Goal: Task Accomplishment & Management: Manage account settings

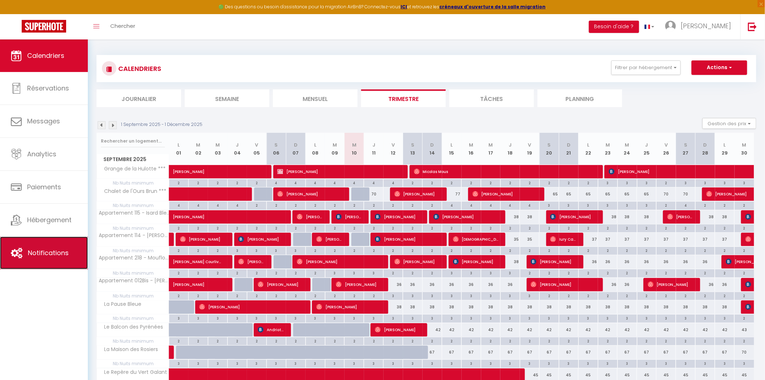
click at [46, 248] on span "Notifications" at bounding box center [48, 252] width 41 height 9
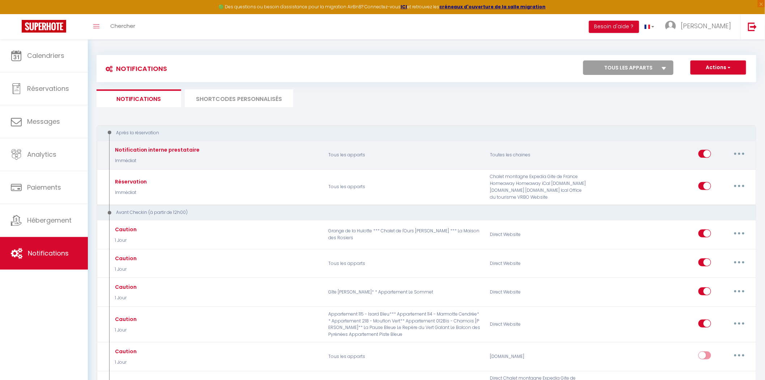
select select
checkbox input "false"
select select
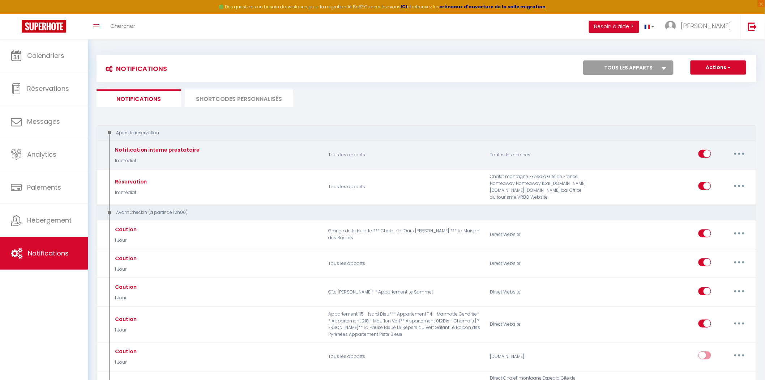
checkbox input "false"
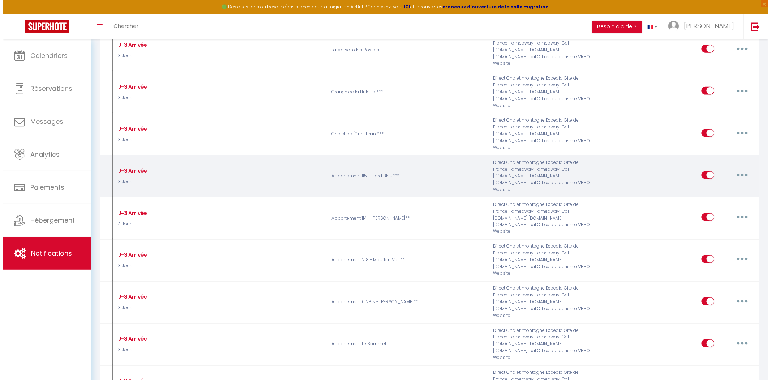
scroll to position [334, 0]
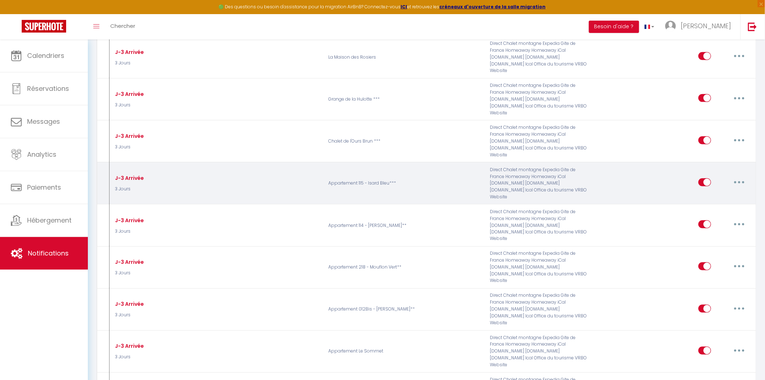
click at [739, 176] on button "button" at bounding box center [739, 182] width 20 height 12
click at [725, 192] on link "Editer" at bounding box center [721, 198] width 54 height 12
type input "J-3 Arrivée"
select select "3 Jours"
select select
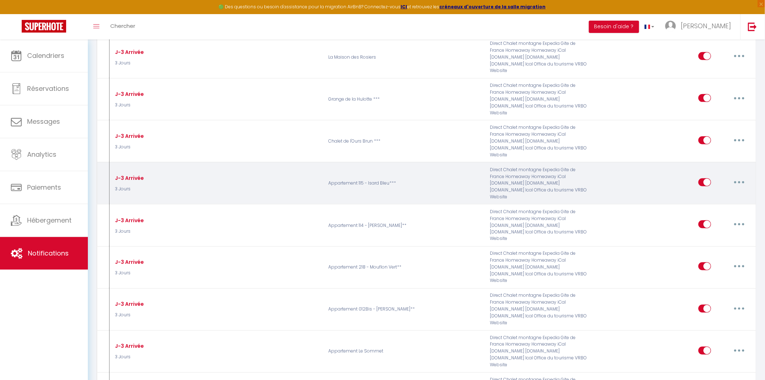
checkbox input "true"
checkbox input "false"
radio input "true"
type input "Livret d'accueil [RENTAL:NAME]"
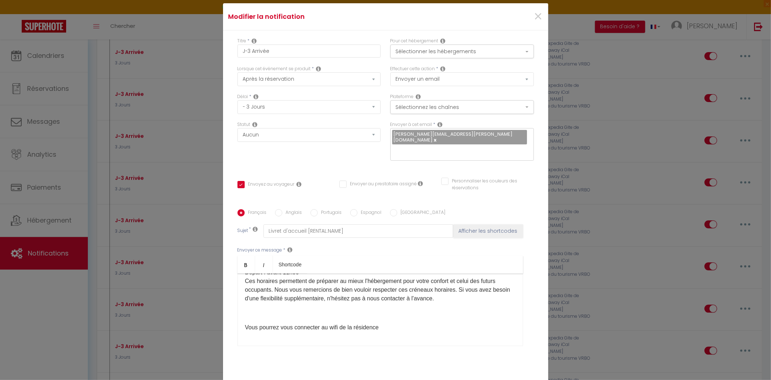
scroll to position [197, 0]
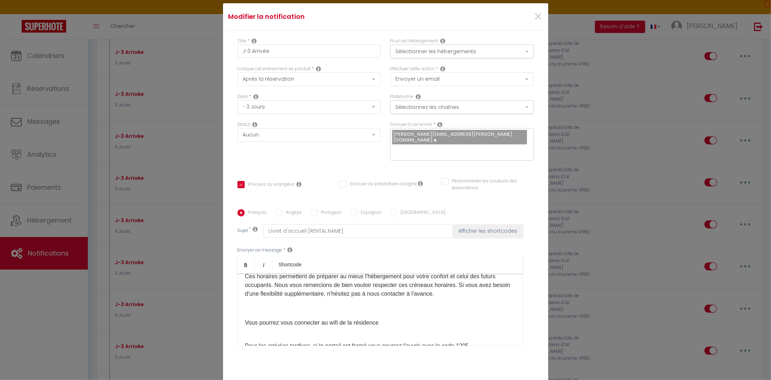
click at [388, 312] on div "Bonjour,​ Plus que quelques jours avant votre arrivée dans notre appartement ! …" at bounding box center [381, 309] width 286 height 72
drag, startPoint x: 414, startPoint y: 313, endPoint x: 431, endPoint y: 313, distance: 17.0
click at [414, 318] on p "Vous pourrez vous connecter au wifi de la résidence​ sans code" at bounding box center [380, 322] width 270 height 9
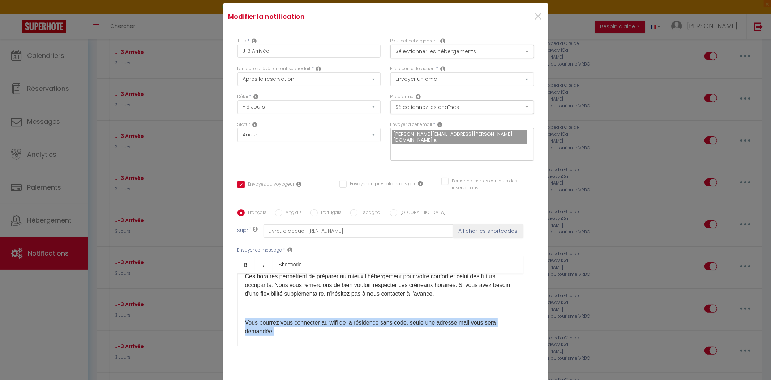
drag, startPoint x: 276, startPoint y: 324, endPoint x: 240, endPoint y: 315, distance: 36.5
click at [240, 315] on div "Bonjour,​ Plus que quelques jours avant votre arrivée dans notre appartement ! …" at bounding box center [381, 309] width 286 height 72
copy p "Vous pourrez vous connecter au wifi de la résidence​ sans code, seule une adres…"
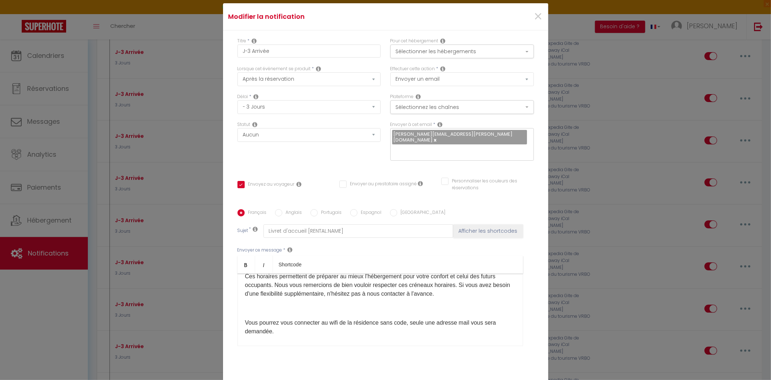
click at [290, 209] on label "Anglais" at bounding box center [292, 213] width 20 height 8
click at [282, 209] on input "Anglais" at bounding box center [278, 212] width 7 height 7
radio input "true"
checkbox input "true"
checkbox input "false"
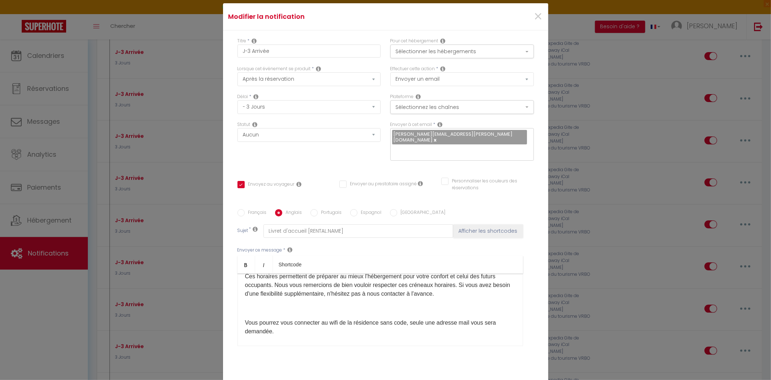
checkbox input "false"
type input "Welcome booklet [RENTAL:NAME]"
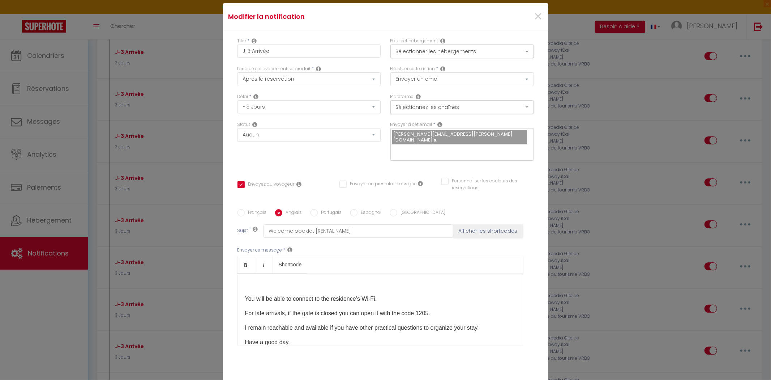
scroll to position [140, 0]
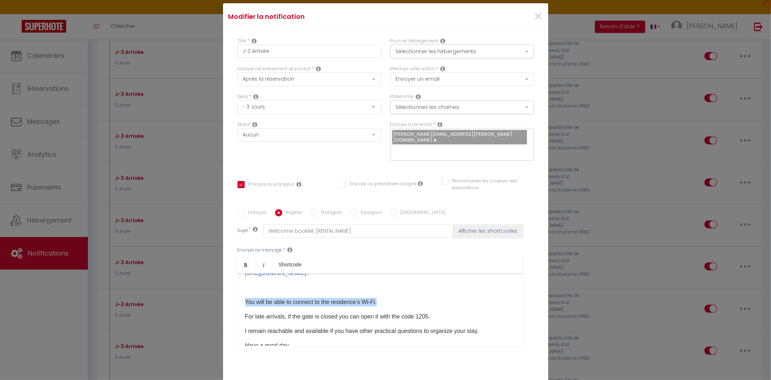
drag, startPoint x: 391, startPoint y: 288, endPoint x: 242, endPoint y: 287, distance: 149.0
click at [242, 287] on div "Hello,​ Only a few days left before your arrival in our apartment! The apartmen…" at bounding box center [381, 309] width 286 height 72
click at [240, 292] on div "Hello,​ Only a few days left before your arrival in our apartment! The apartmen…" at bounding box center [381, 309] width 286 height 72
click at [306, 299] on p "You will be able to connect to the residence Wi-Fi without a code; only an emai…" at bounding box center [380, 302] width 270 height 9
click at [364, 209] on label "Espagnol" at bounding box center [370, 213] width 24 height 8
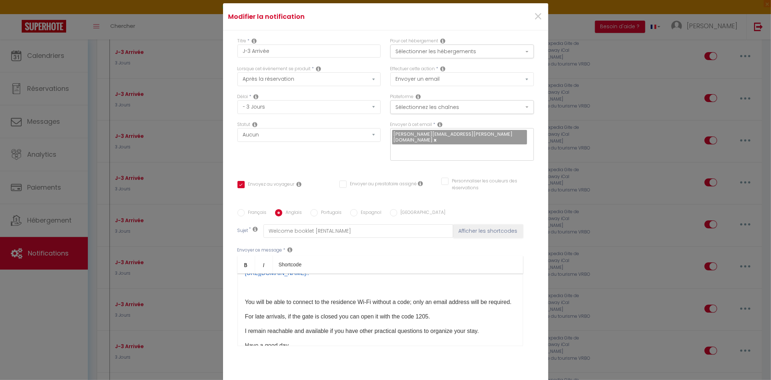
click at [358, 209] on input "Espagnol" at bounding box center [353, 212] width 7 height 7
radio input "true"
checkbox input "true"
checkbox input "false"
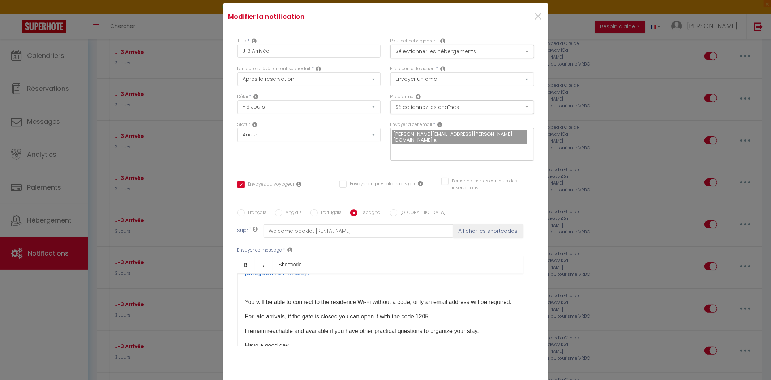
type input "Folleto de bienvenida [RENTAL:NAME]"
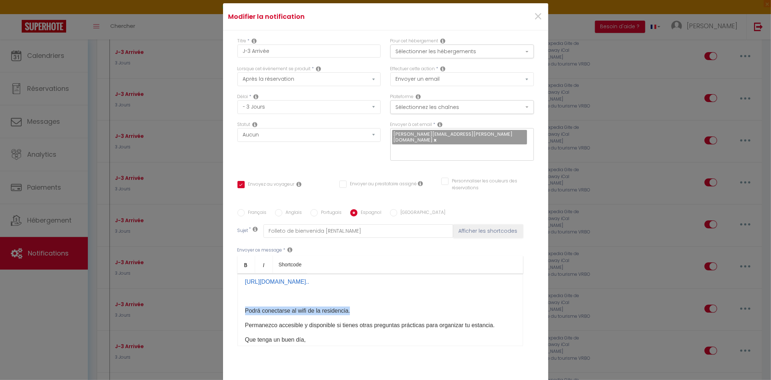
drag, startPoint x: 364, startPoint y: 301, endPoint x: 238, endPoint y: 293, distance: 126.1
click at [238, 293] on div "Hola,​ ¡Solo quedan unos días para tu llegada a nuestro apartamento! El apartam…" at bounding box center [381, 309] width 286 height 72
click at [247, 209] on label "Français" at bounding box center [256, 213] width 22 height 8
click at [245, 209] on input "Français" at bounding box center [241, 212] width 7 height 7
radio input "true"
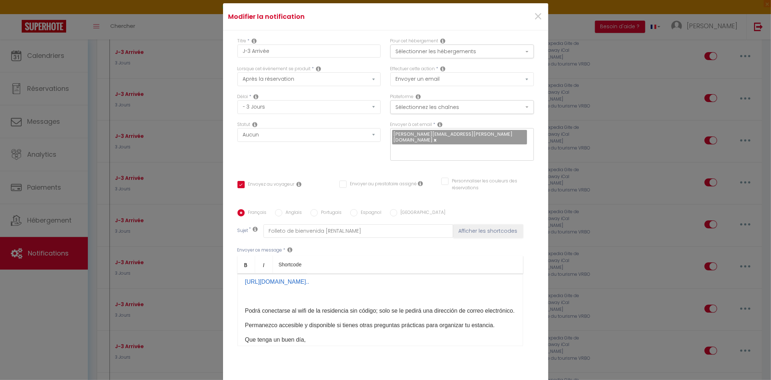
checkbox input "true"
checkbox input "false"
type input "Livret d'accueil [RENTAL:NAME]"
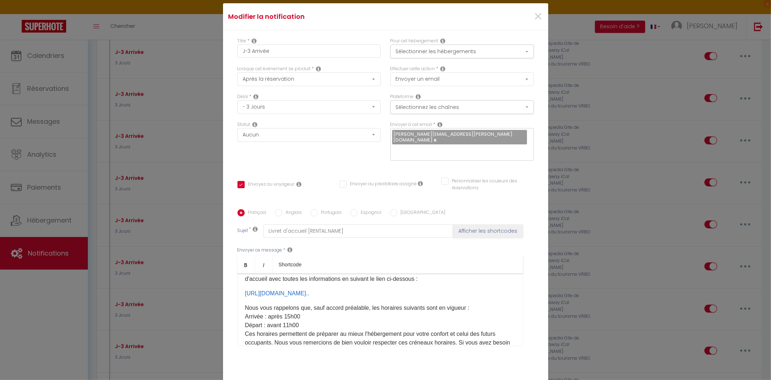
scroll to position [206, 0]
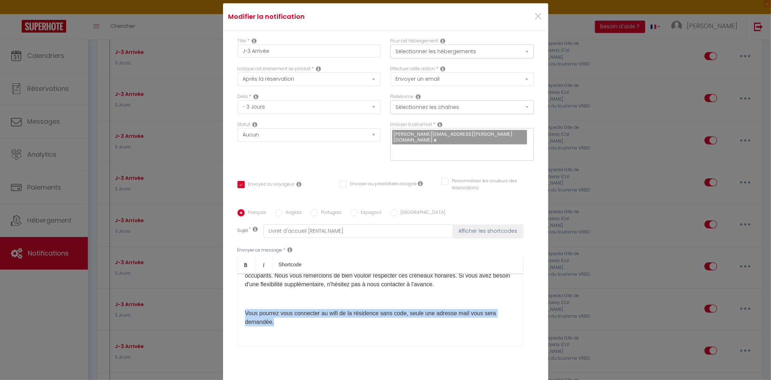
drag, startPoint x: 280, startPoint y: 315, endPoint x: 232, endPoint y: 300, distance: 50.0
click at [231, 300] on div "Titre * J-3 Arrivée Pour cet hébergement Sélectionner les hébergements Tous les…" at bounding box center [385, 206] width 325 height 352
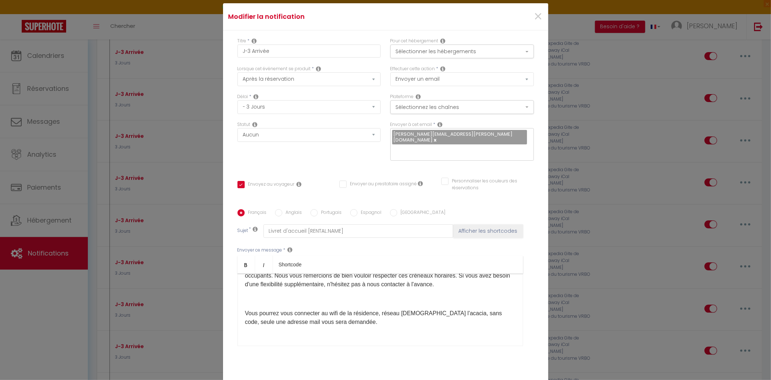
click at [290, 209] on label "Anglais" at bounding box center [292, 213] width 20 height 8
click at [282, 209] on input "Anglais" at bounding box center [278, 212] width 7 height 7
radio input "true"
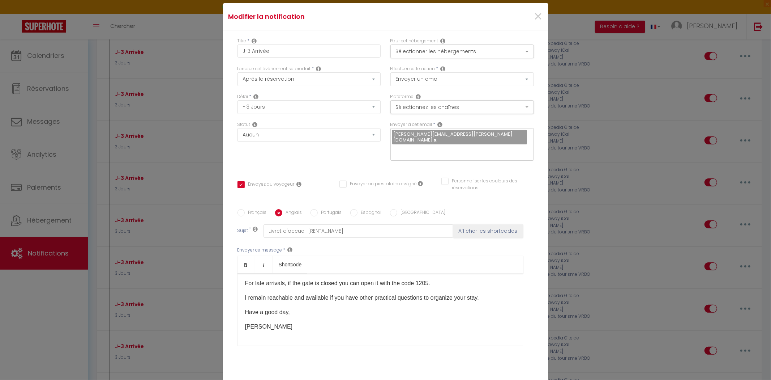
checkbox input "true"
checkbox input "false"
type input "Welcome booklet [RENTAL:NAME]"
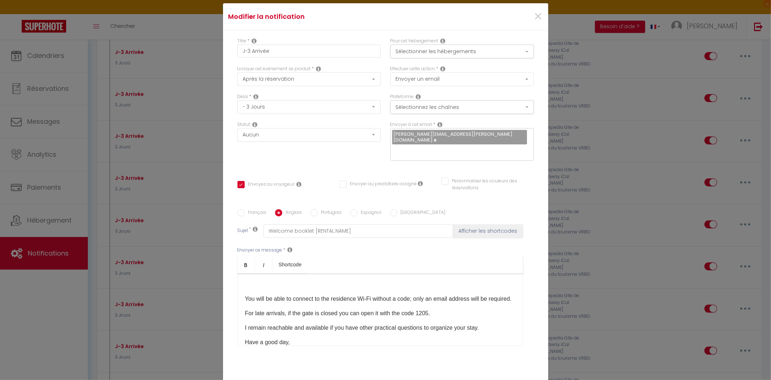
scroll to position [115, 0]
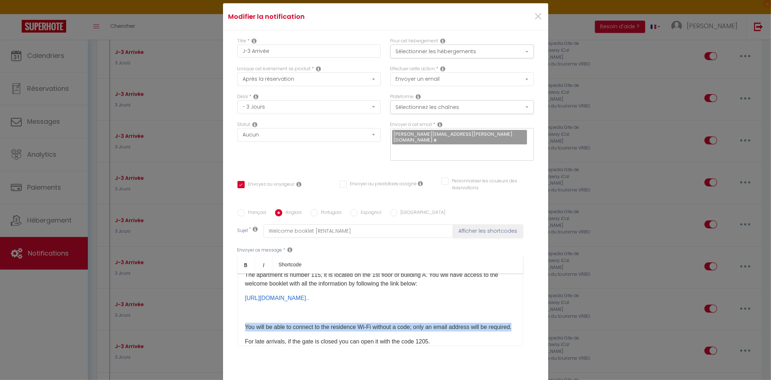
drag, startPoint x: 276, startPoint y: 326, endPoint x: 230, endPoint y: 317, distance: 47.1
click at [230, 317] on div "Titre * J-3 Arrivée Pour cet hébergement Sélectionner les hébergements Tous les…" at bounding box center [385, 206] width 325 height 352
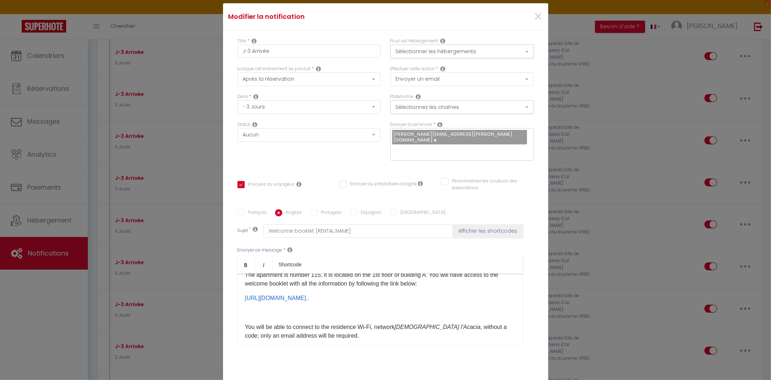
click at [368, 209] on label "Espagnol" at bounding box center [370, 213] width 24 height 8
click at [358, 209] on input "Espagnol" at bounding box center [353, 212] width 7 height 7
radio input "true"
checkbox input "true"
checkbox input "false"
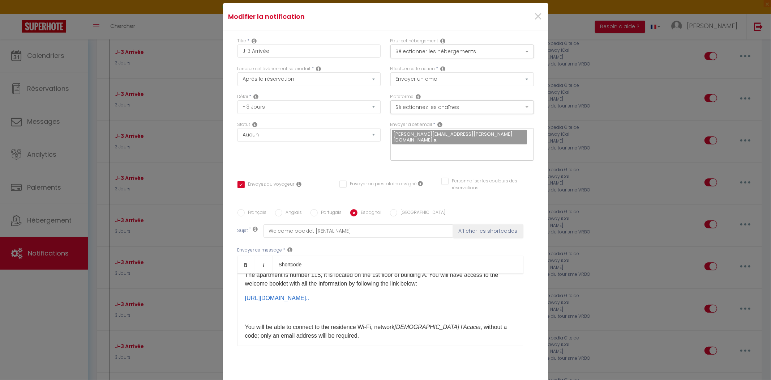
checkbox input "false"
type input "Folleto de bienvenida [RENTAL:NAME]"
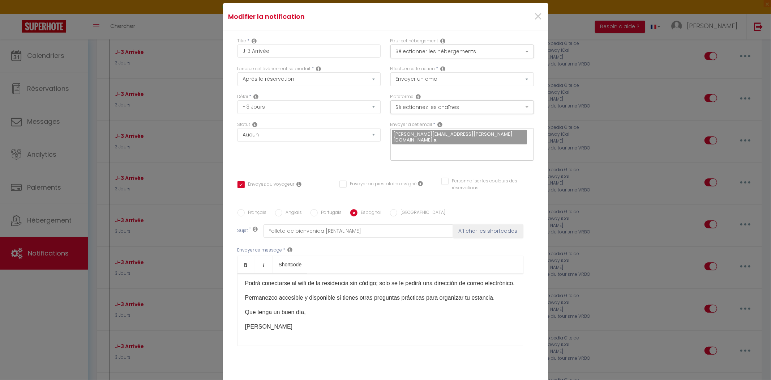
scroll to position [151, 0]
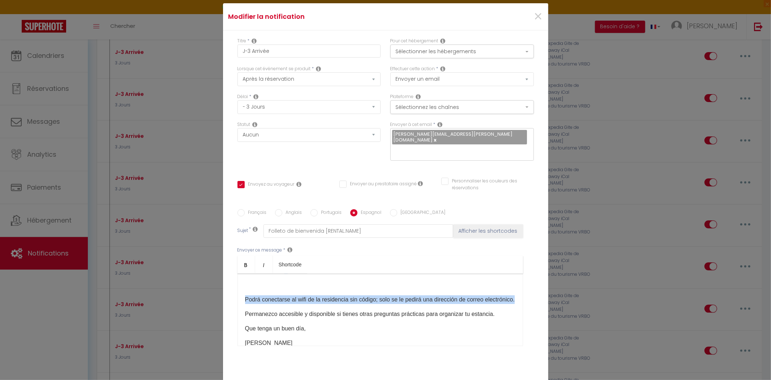
drag, startPoint x: 283, startPoint y: 300, endPoint x: 233, endPoint y: 293, distance: 50.8
click at [236, 293] on div "Français Anglais Portugais Espagnol Italien Sujet * Folleto de bienvenida [RENT…" at bounding box center [386, 282] width 300 height 146
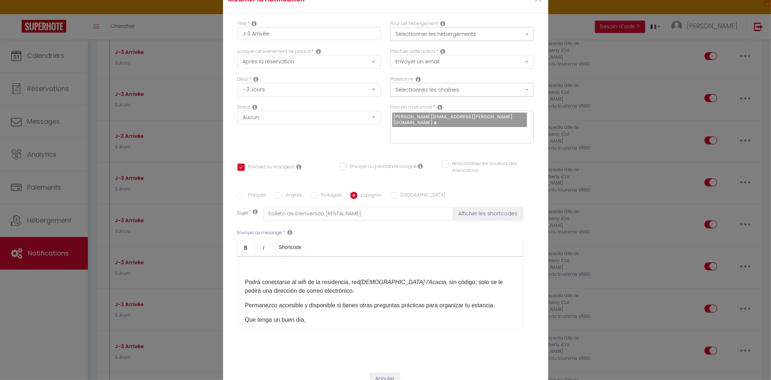
scroll to position [46, 0]
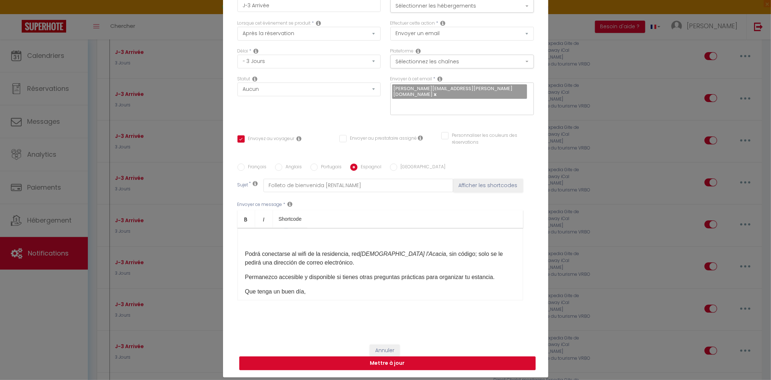
click at [404, 356] on button "Mettre à jour" at bounding box center [387, 363] width 297 height 14
checkbox input "true"
checkbox input "false"
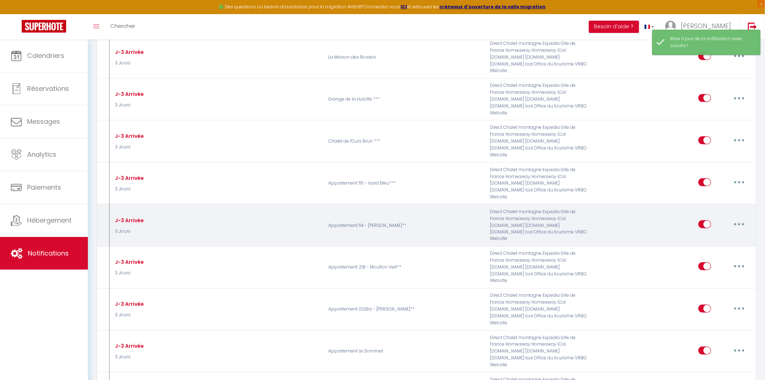
click at [741, 218] on button "button" at bounding box center [739, 224] width 20 height 12
click at [722, 235] on link "Editer" at bounding box center [721, 241] width 54 height 12
type input "J-3 Arrivée"
select select "3 Jours"
select select
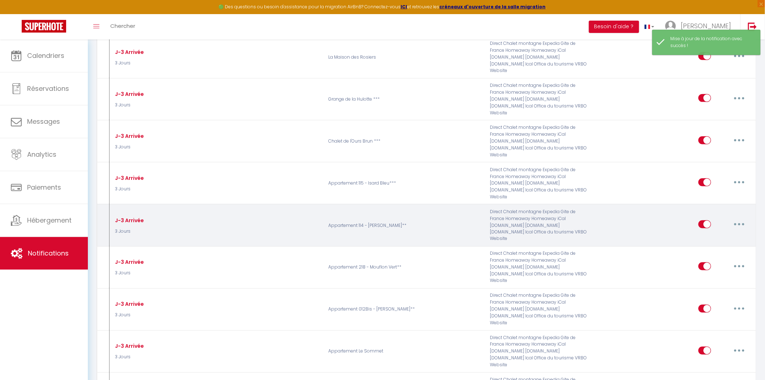
checkbox input "true"
checkbox input "false"
radio input "true"
type input "Livret d'accueil [RENTAL:NAME]"
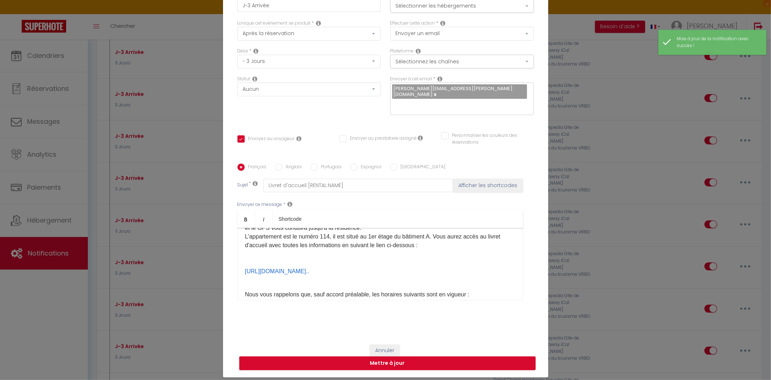
click at [364, 163] on label "Espagnol" at bounding box center [370, 167] width 24 height 8
click at [358, 163] on input "Espagnol" at bounding box center [353, 166] width 7 height 7
radio input "true"
checkbox input "true"
checkbox input "false"
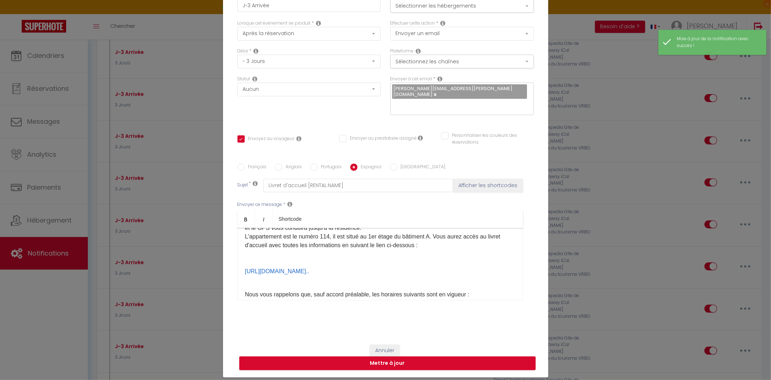
checkbox input "false"
type input "Folleto de Bienvenida [RENTAL:NAME]"
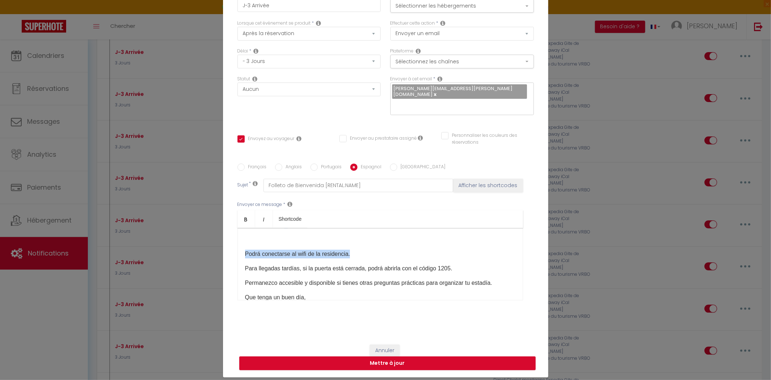
drag, startPoint x: 324, startPoint y: 241, endPoint x: 219, endPoint y: 238, distance: 104.5
click at [223, 239] on div "Titre * J-3 Arrivée Pour cet hébergement Sélectionner les hébergements Tous les…" at bounding box center [385, 161] width 325 height 352
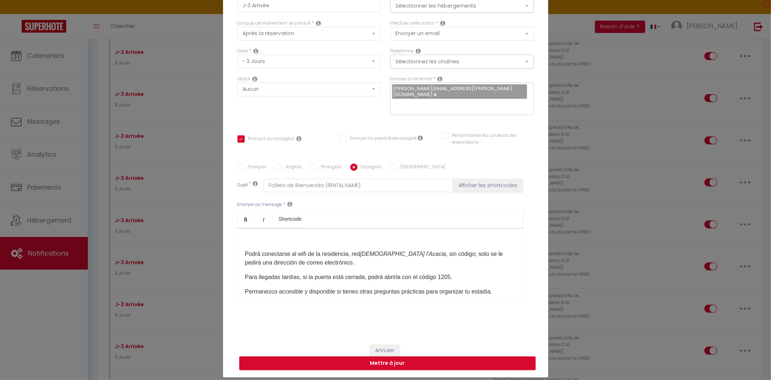
drag, startPoint x: 283, startPoint y: 155, endPoint x: 284, endPoint y: 159, distance: 4.9
click at [283, 163] on label "Anglais" at bounding box center [292, 167] width 20 height 8
click at [282, 163] on input "Anglais" at bounding box center [278, 166] width 7 height 7
radio input "true"
checkbox input "true"
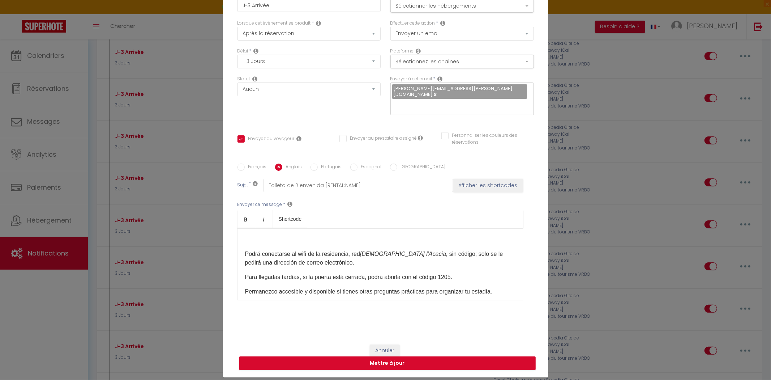
checkbox input "false"
type input "Welcome booklet [RENTAL:NAME]"
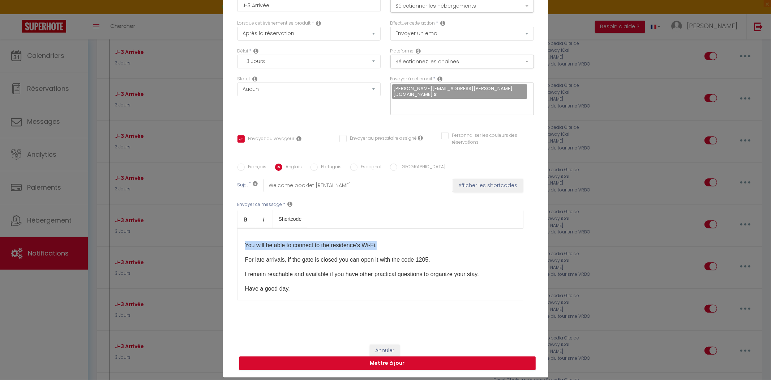
drag, startPoint x: 374, startPoint y: 237, endPoint x: 214, endPoint y: 234, distance: 159.5
click at [223, 235] on div "Titre * J-3 Arrivée Pour cet hébergement Sélectionner les hébergements Tous les…" at bounding box center [385, 161] width 325 height 352
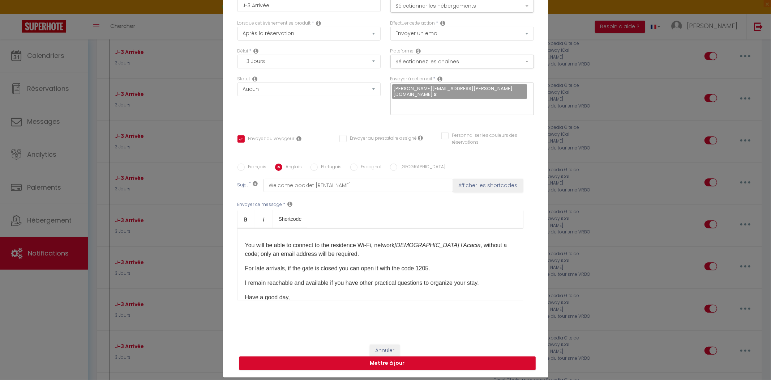
click at [254, 163] on label "Français" at bounding box center [256, 167] width 22 height 8
click at [245, 163] on input "Français" at bounding box center [241, 166] width 7 height 7
radio input "true"
checkbox input "true"
checkbox input "false"
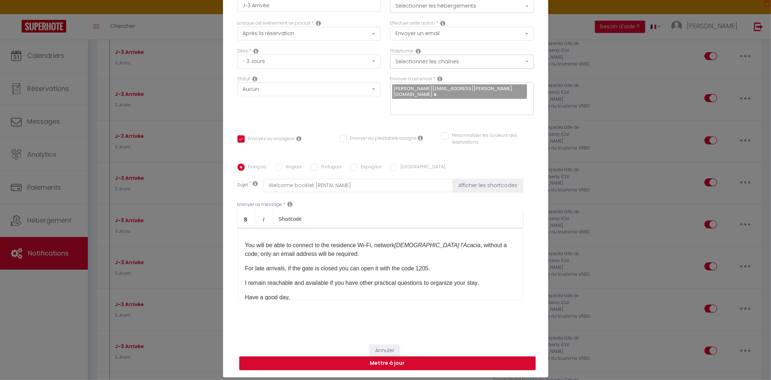
checkbox input "false"
type input "Livret d'accueil [RENTAL:NAME]"
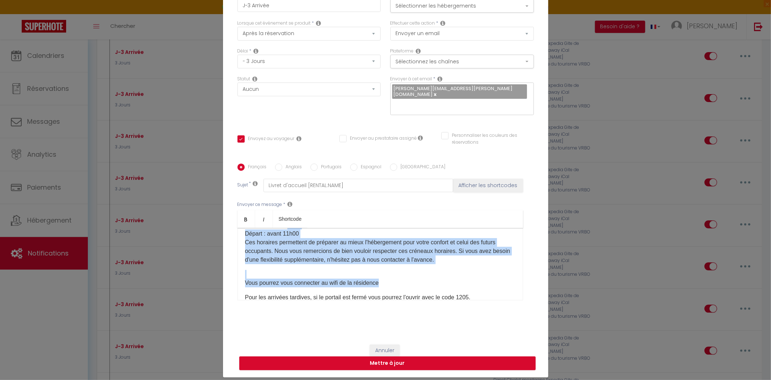
scroll to position [220, 0]
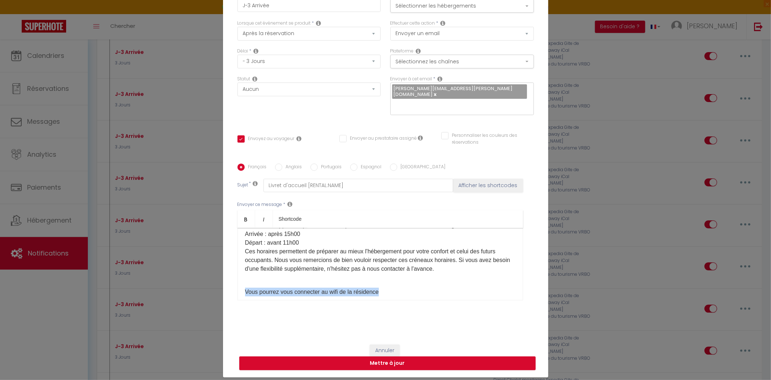
drag, startPoint x: 366, startPoint y: 224, endPoint x: 234, endPoint y: 281, distance: 143.8
click at [232, 283] on div "Titre * J-3 Arrivée Pour cet hébergement Sélectionner les hébergements Tous les…" at bounding box center [385, 161] width 325 height 352
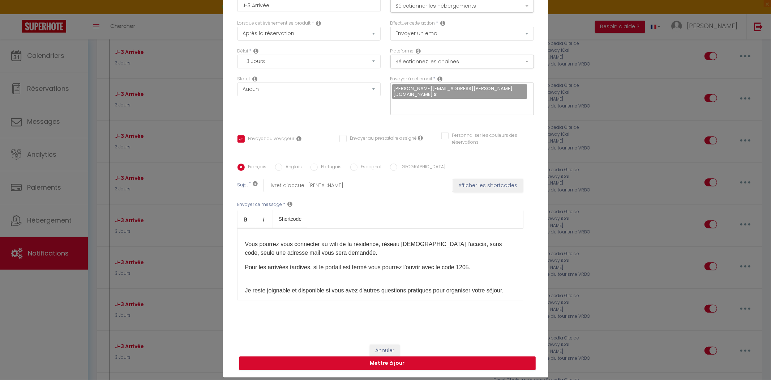
scroll to position [287, 0]
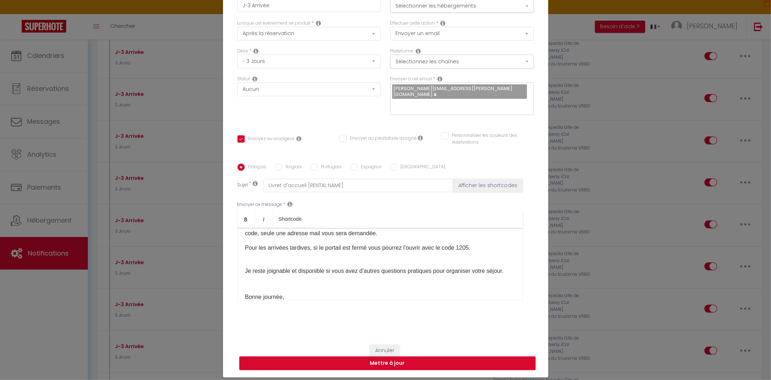
click at [394, 356] on button "Mettre à jour" at bounding box center [387, 363] width 297 height 14
checkbox input "true"
checkbox input "false"
select select "1"
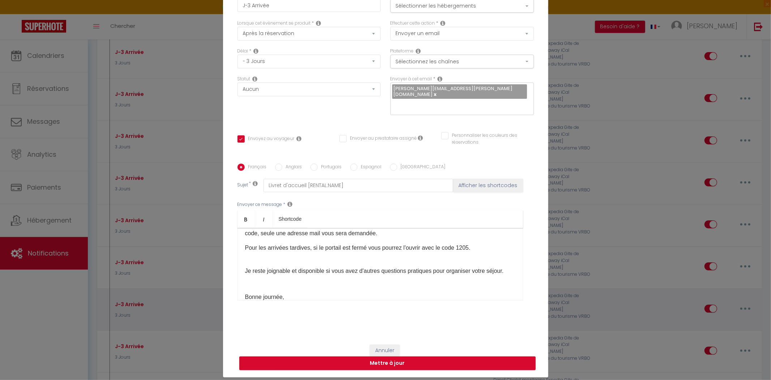
select select
checkbox input "false"
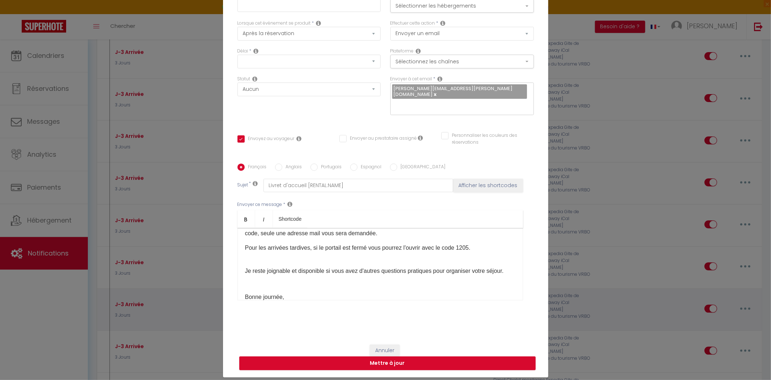
radio input "false"
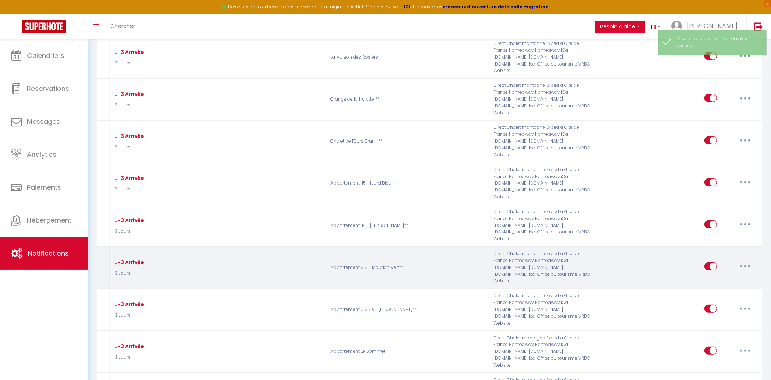
select select
checkbox input "false"
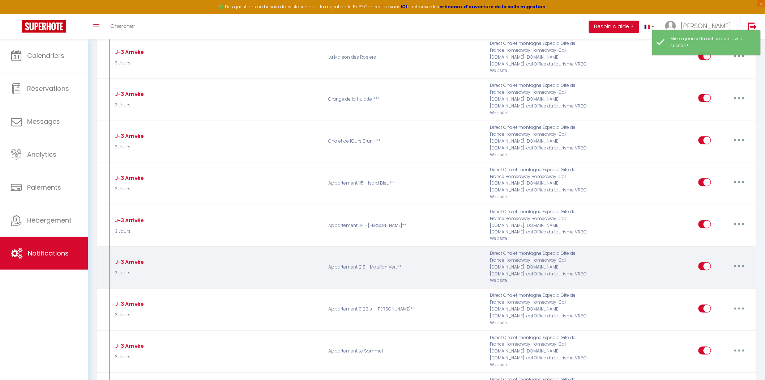
click at [742, 260] on button "button" at bounding box center [739, 266] width 20 height 12
click at [710, 277] on link "Editer" at bounding box center [721, 283] width 54 height 12
type input "J-3 Arrivée"
select select "3 Jours"
select select
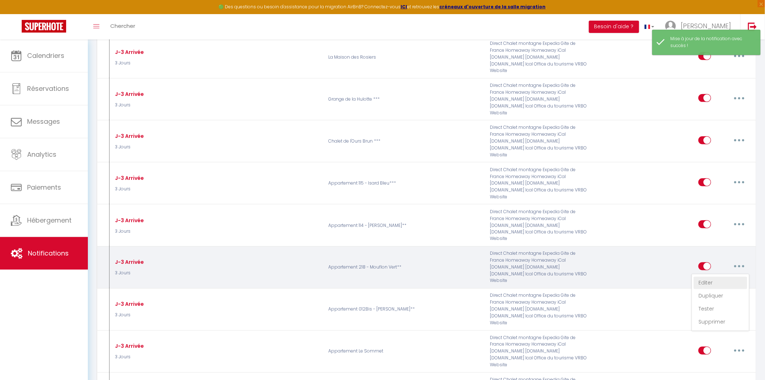
checkbox input "true"
checkbox input "false"
radio input "true"
type input "Livret d'accueil [RENTAL:NAME]"
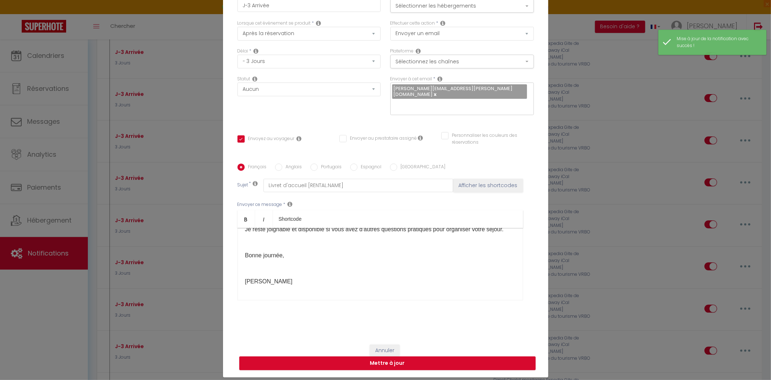
scroll to position [236, 0]
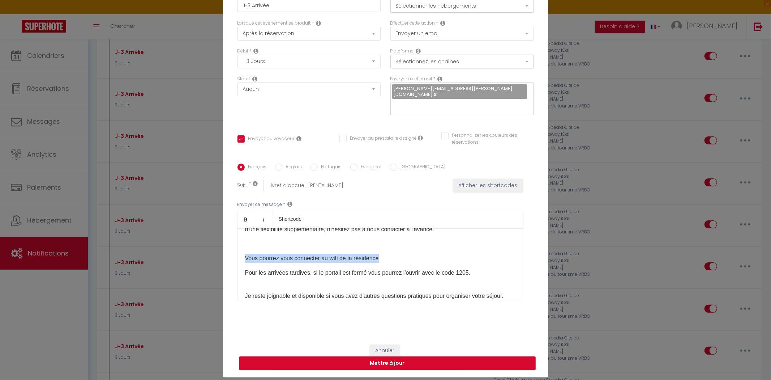
drag, startPoint x: 345, startPoint y: 249, endPoint x: 231, endPoint y: 249, distance: 113.5
click at [231, 249] on div "Titre * J-3 Arrivée Pour cet hébergement Sélectionner les hébergements Tous les…" at bounding box center [385, 161] width 325 height 352
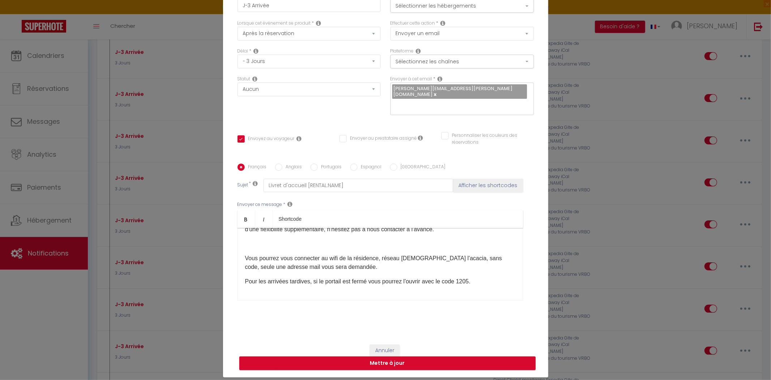
click at [290, 163] on label "Anglais" at bounding box center [292, 167] width 20 height 8
click at [282, 163] on input "Anglais" at bounding box center [278, 166] width 7 height 7
radio input "true"
checkbox input "true"
checkbox input "false"
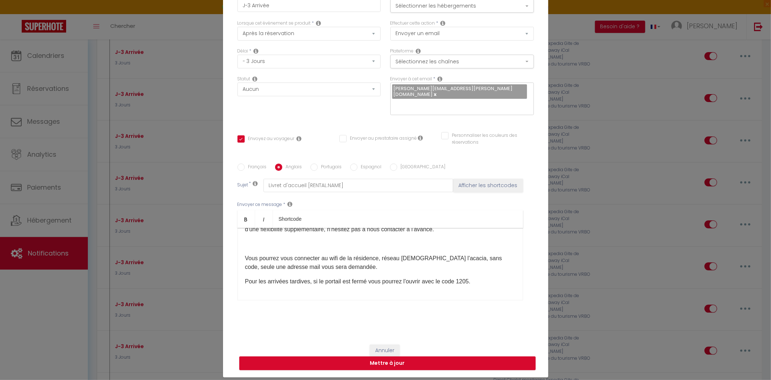
checkbox input "false"
type input "Welcome booklet [RENTAL:NAME]"
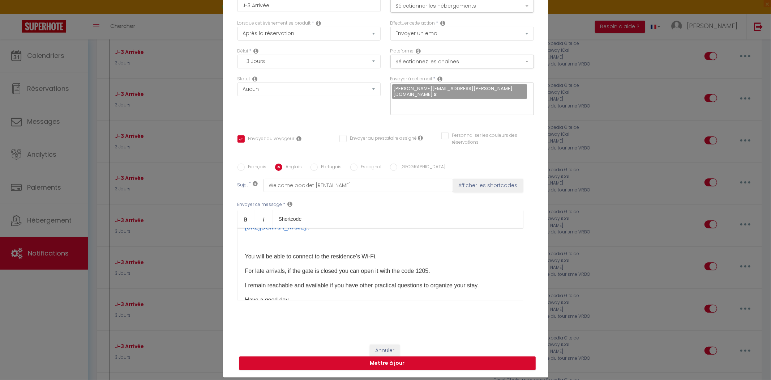
scroll to position [98, 0]
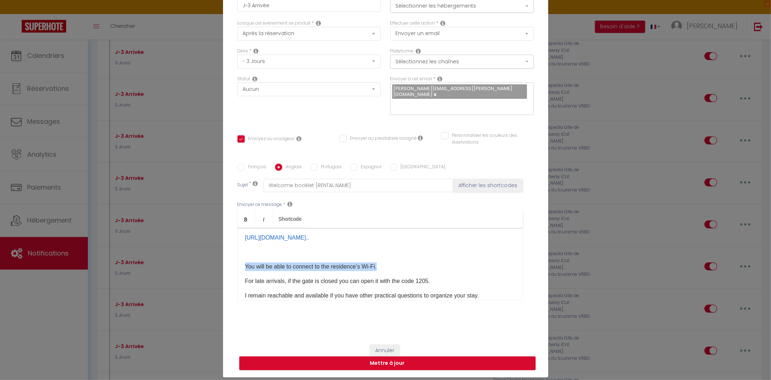
drag, startPoint x: 396, startPoint y: 259, endPoint x: 229, endPoint y: 256, distance: 167.1
click at [236, 258] on div "Français Anglais Portugais Espagnol Italien Sujet * Welcome booklet [RENTAL:NAM…" at bounding box center [386, 236] width 300 height 146
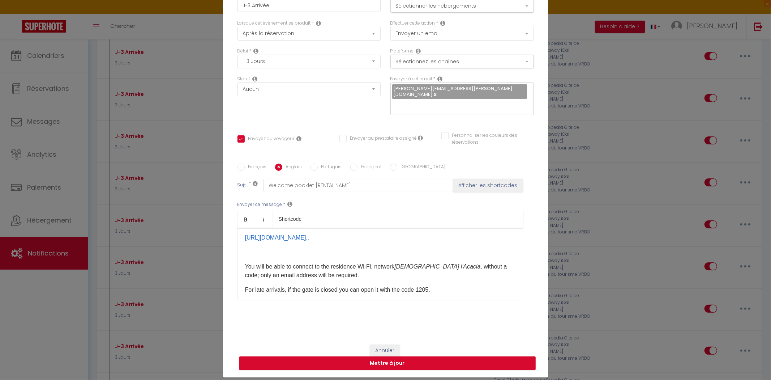
click at [370, 163] on label "Espagnol" at bounding box center [370, 167] width 24 height 8
click at [358, 163] on input "Espagnol" at bounding box center [353, 166] width 7 height 7
radio input "true"
checkbox input "true"
checkbox input "false"
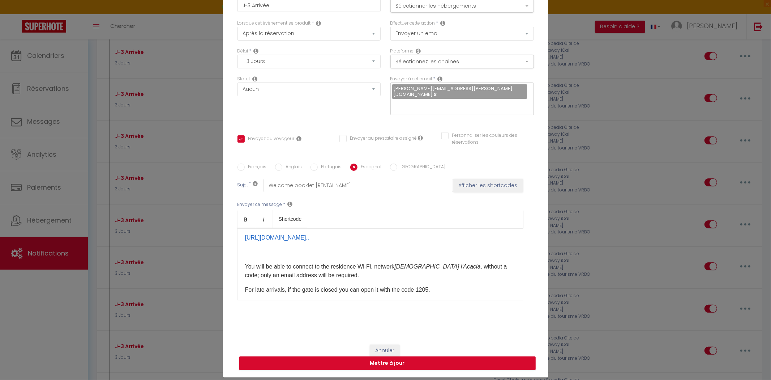
checkbox input "false"
type input "Folleto de Bienvenida [RENTAL:NAME]"
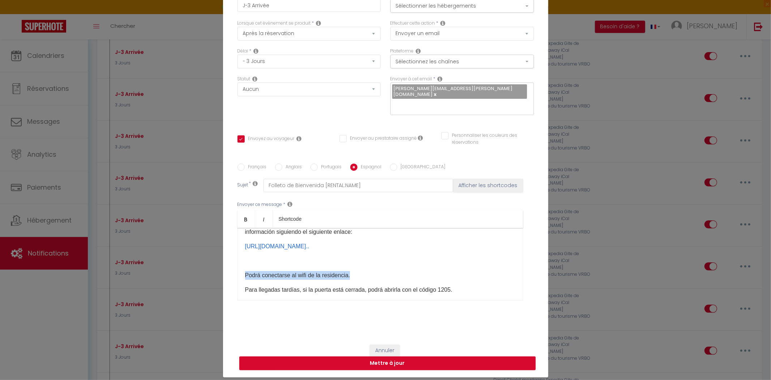
drag, startPoint x: 360, startPoint y: 266, endPoint x: 233, endPoint y: 266, distance: 126.6
click at [236, 266] on div "Français Anglais Portugais Espagnol Italien Sujet * Folleto de Bienvenida [RENT…" at bounding box center [386, 236] width 300 height 146
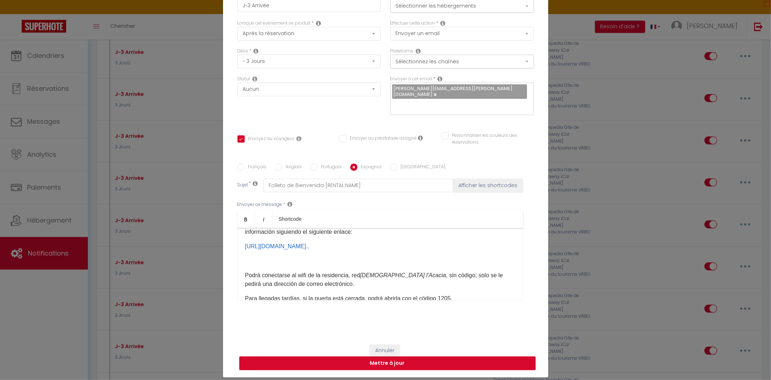
click at [354, 356] on button "Mettre à jour" at bounding box center [387, 363] width 297 height 14
checkbox input "true"
checkbox input "false"
select select "1"
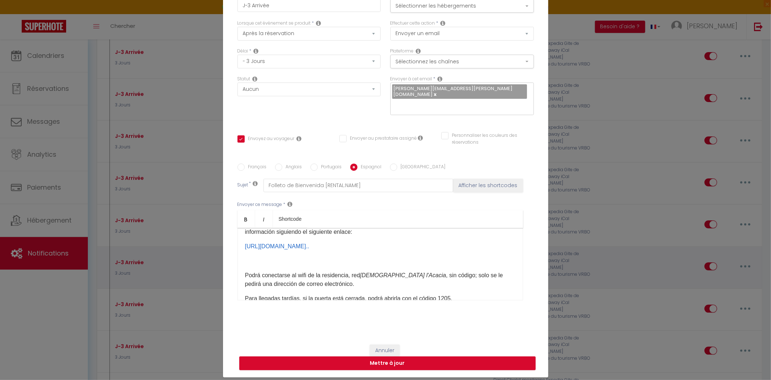
select select
checkbox input "false"
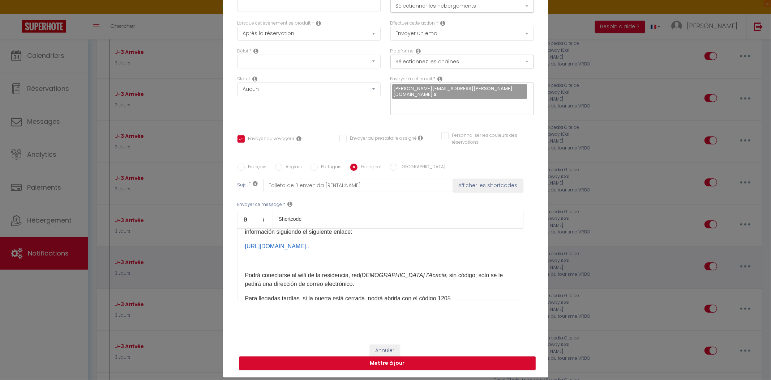
radio input "false"
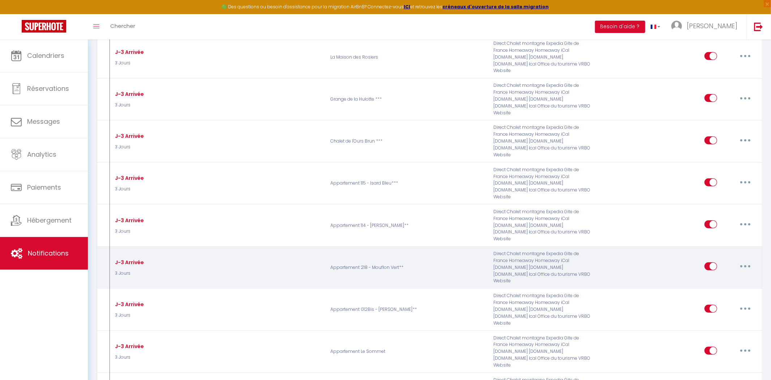
select select
checkbox input "false"
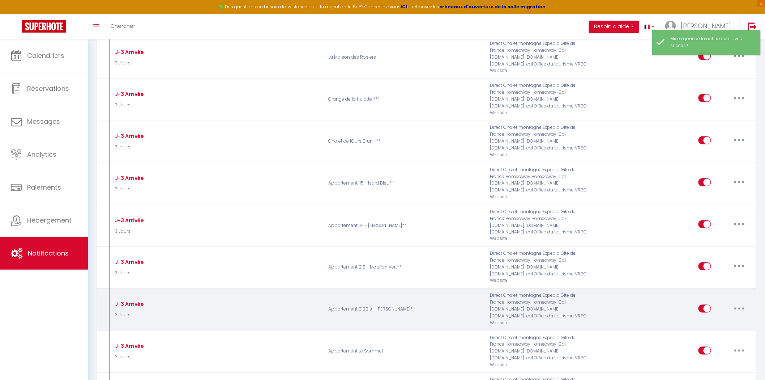
click at [742, 303] on button "button" at bounding box center [739, 309] width 20 height 12
click at [724, 319] on link "Editer" at bounding box center [721, 325] width 54 height 12
type input "J-3 Arrivée"
select select "3 Jours"
select select
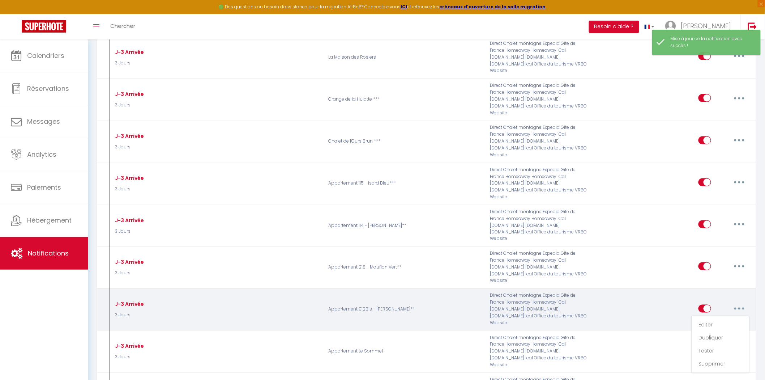
checkbox input "true"
checkbox input "false"
radio input "true"
type input "Livret d'accueil [RENTAL:NAME]"
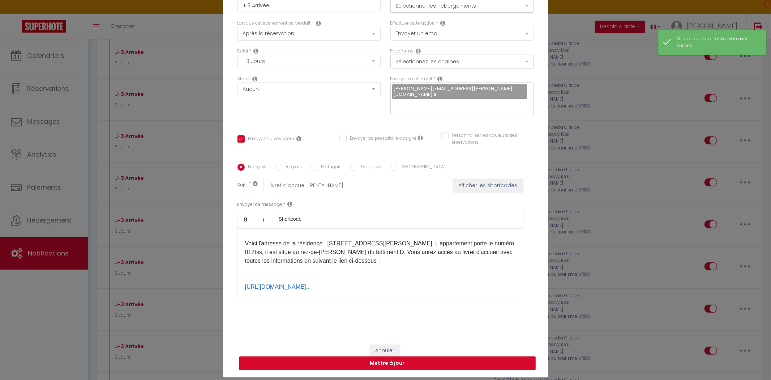
click at [361, 163] on label "Espagnol" at bounding box center [370, 167] width 24 height 8
click at [358, 163] on input "Espagnol" at bounding box center [353, 166] width 7 height 7
radio input "true"
checkbox input "true"
checkbox input "false"
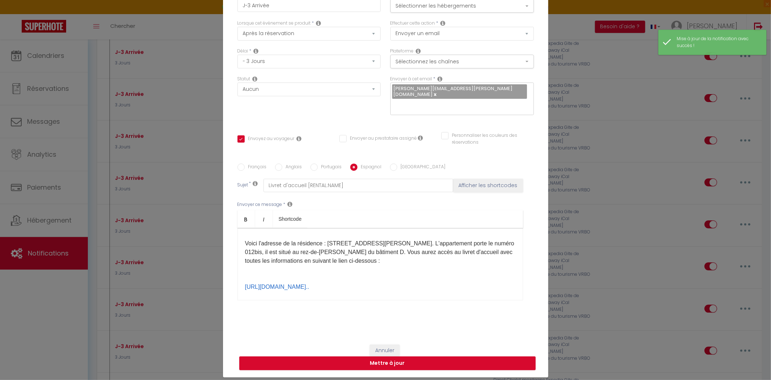
checkbox input "false"
type input "Folleto de bienvenida [RENTAL:NAME]"
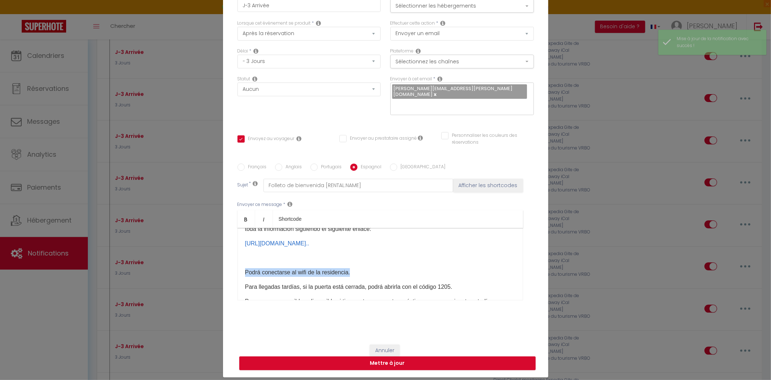
drag, startPoint x: 357, startPoint y: 264, endPoint x: 224, endPoint y: 263, distance: 133.1
click at [225, 264] on div "Titre * J-3 Arrivée Pour cet hébergement Sélectionner les hébergements Tous les…" at bounding box center [385, 161] width 325 height 352
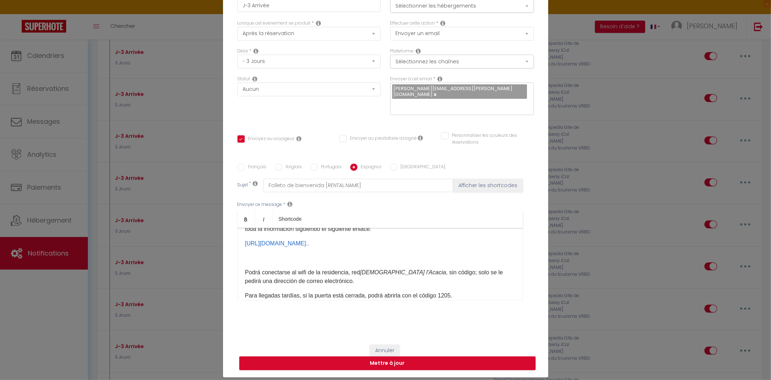
click at [295, 163] on label "Anglais" at bounding box center [292, 167] width 20 height 8
click at [282, 163] on input "Anglais" at bounding box center [278, 166] width 7 height 7
radio input "true"
checkbox input "true"
checkbox input "false"
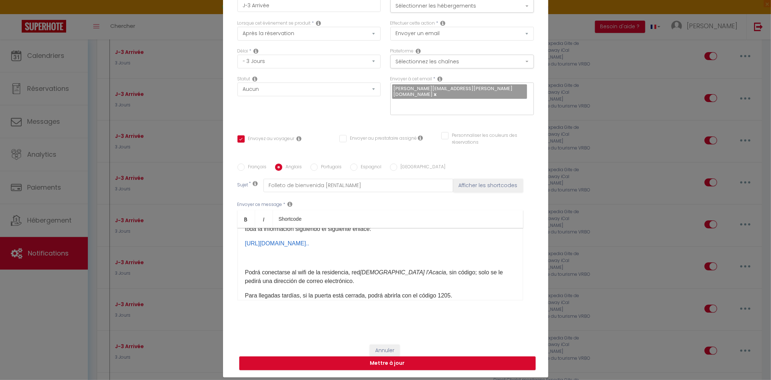
checkbox input "false"
type input "Welcome booklet [RENTAL:NAME]"
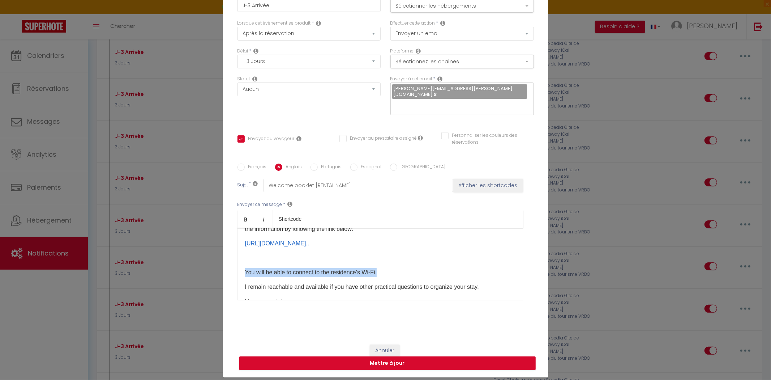
drag, startPoint x: 384, startPoint y: 263, endPoint x: 221, endPoint y: 257, distance: 163.6
click at [223, 257] on div "Titre * J-3 Arrivée Pour cet hébergement Sélectionner les hébergements Tous les…" at bounding box center [385, 161] width 325 height 352
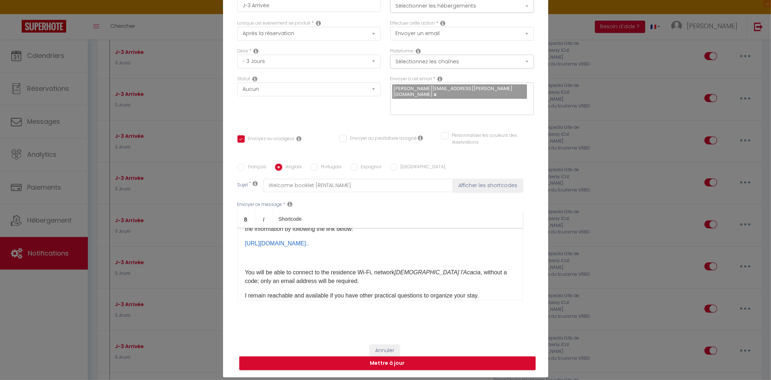
click at [249, 163] on label "Français" at bounding box center [256, 167] width 22 height 8
click at [245, 163] on input "Français" at bounding box center [241, 166] width 7 height 7
radio input "true"
checkbox input "true"
checkbox input "false"
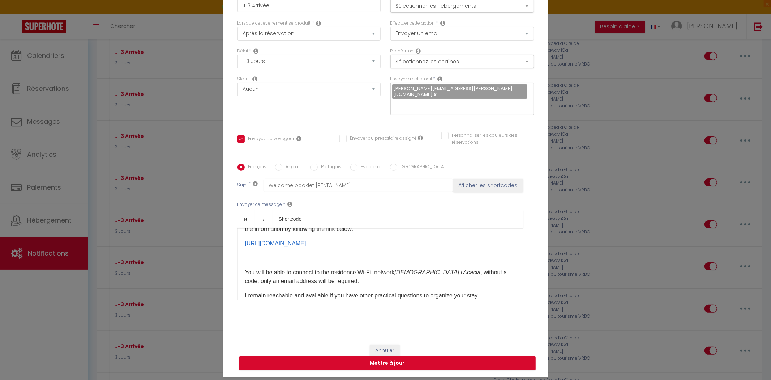
checkbox input "false"
type input "Livret d'accueil [RENTAL:NAME]"
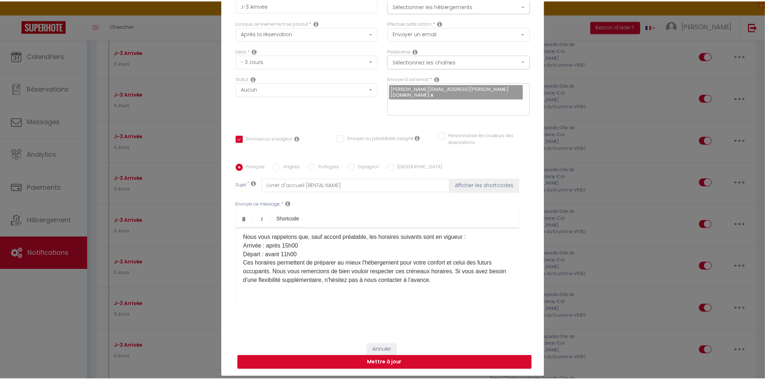
scroll to position [231, 0]
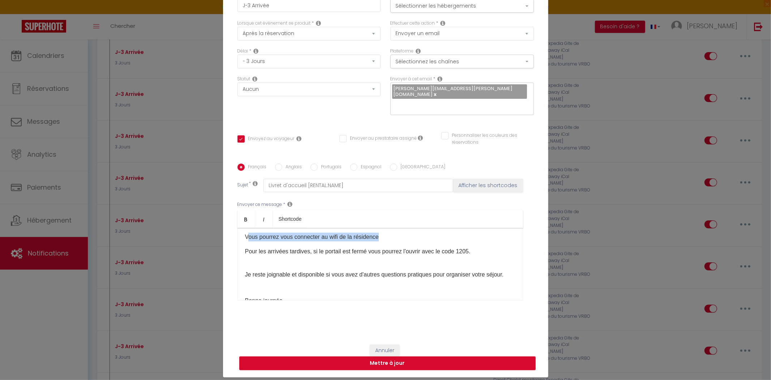
drag, startPoint x: 391, startPoint y: 230, endPoint x: 244, endPoint y: 232, distance: 147.2
click at [245, 232] on p "Vous pourrez vous connecter au wifi de la résidence​​" at bounding box center [380, 236] width 270 height 9
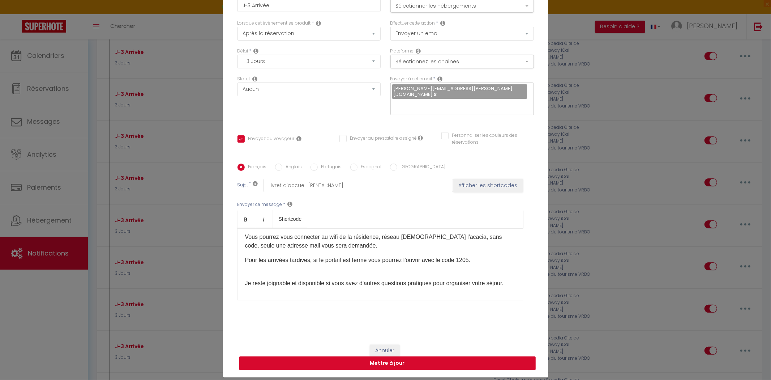
click at [380, 356] on button "Mettre à jour" at bounding box center [387, 363] width 297 height 14
checkbox input "true"
checkbox input "false"
